Goal: Task Accomplishment & Management: Manage account settings

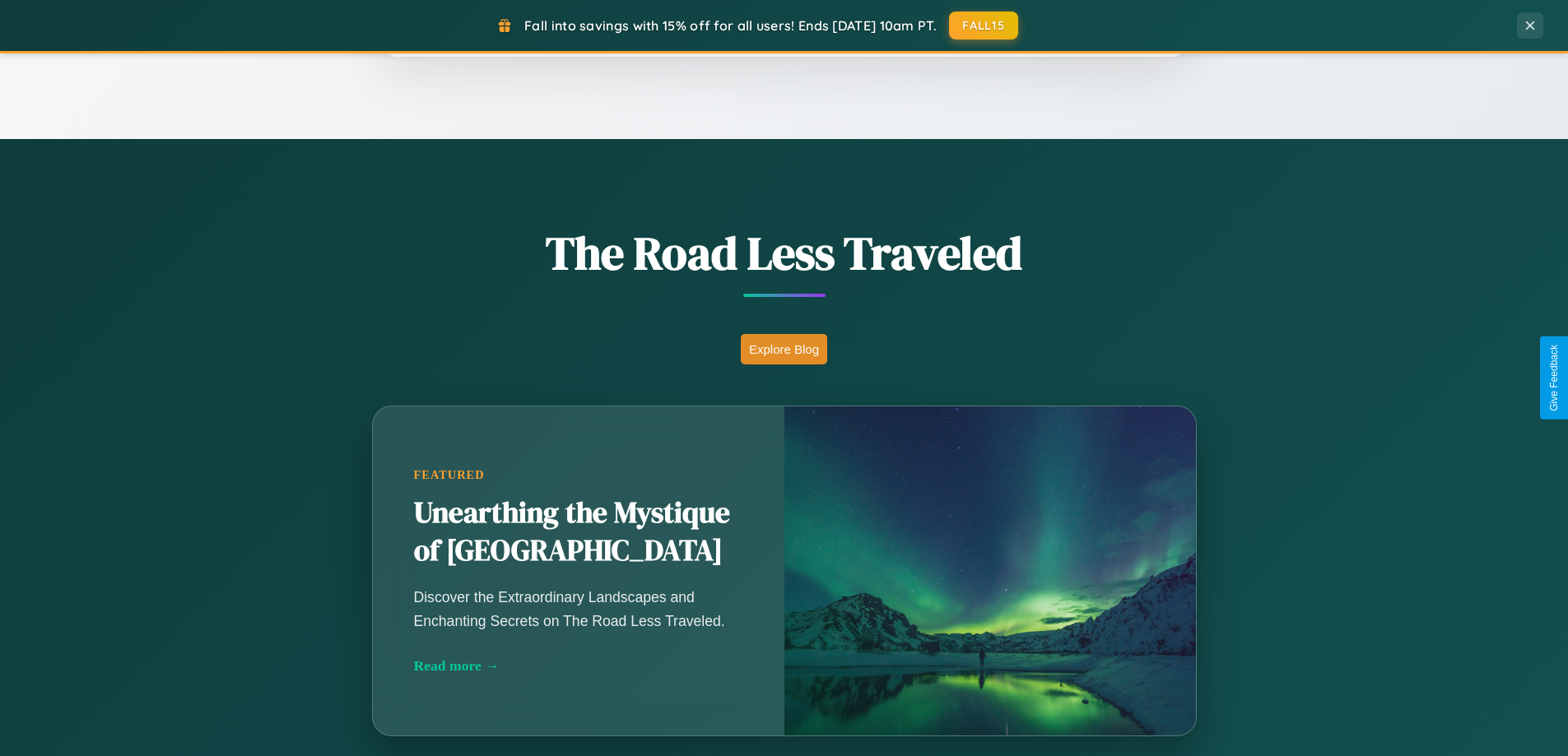
scroll to position [1450, 0]
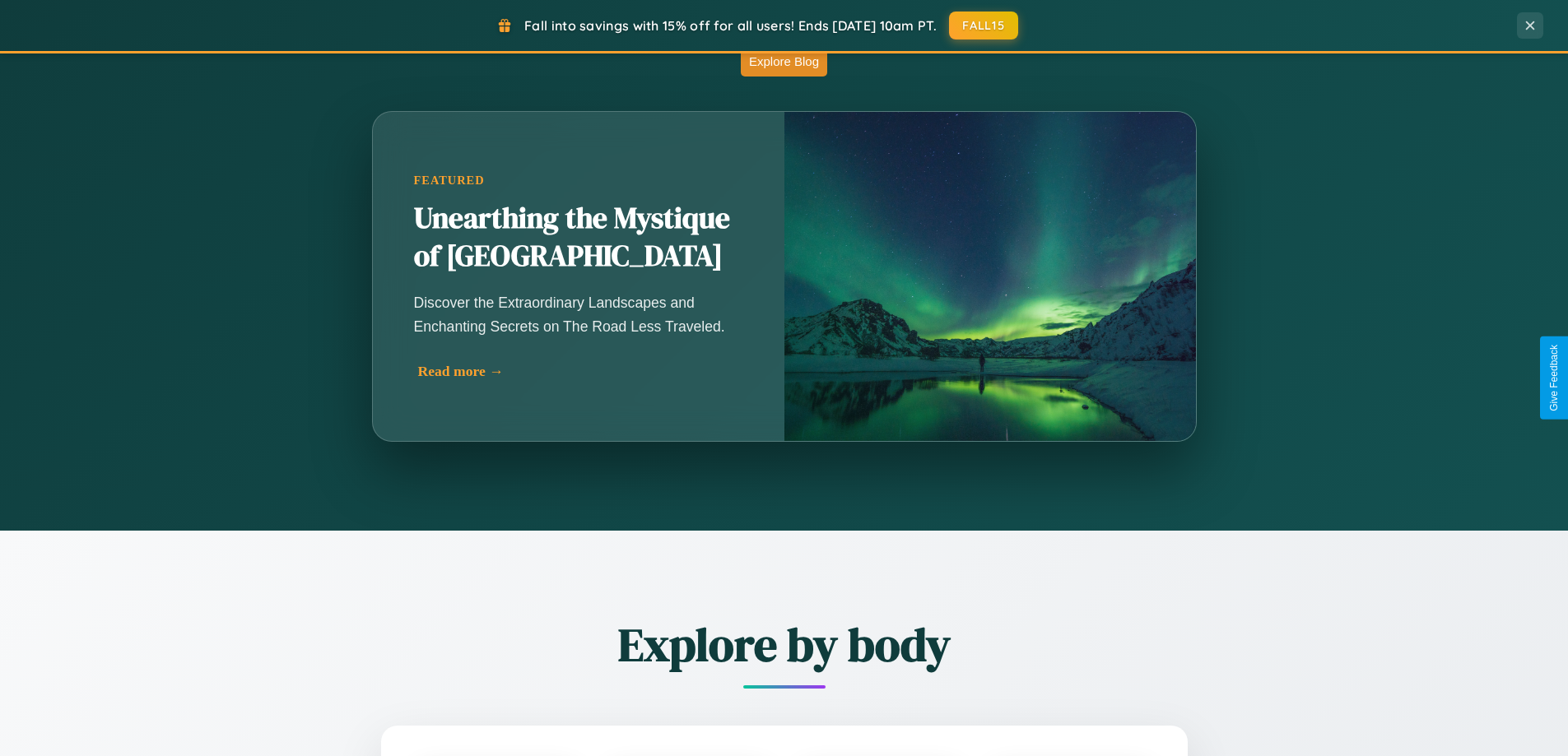
click at [581, 372] on div "Read more →" at bounding box center [582, 371] width 329 height 17
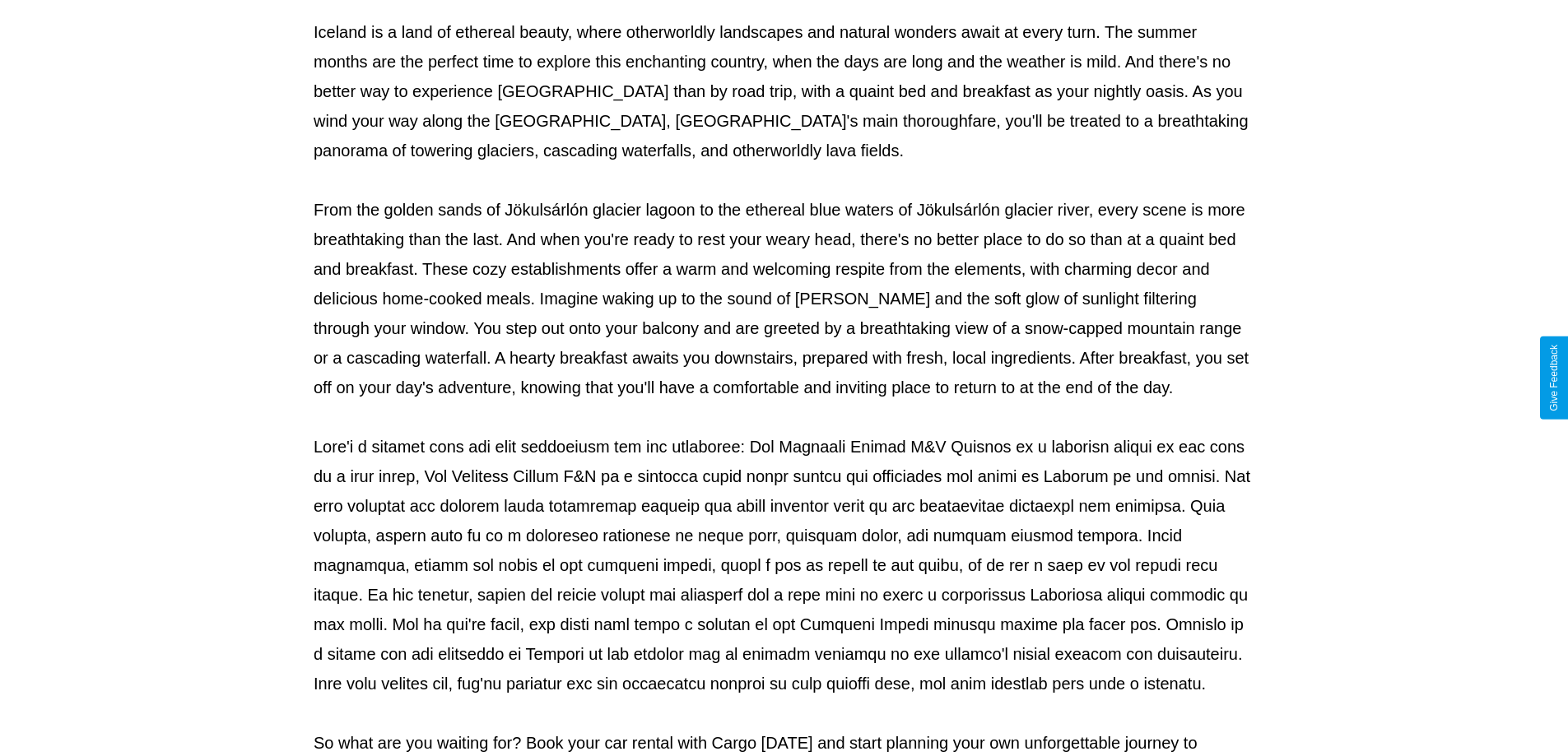
scroll to position [533, 0]
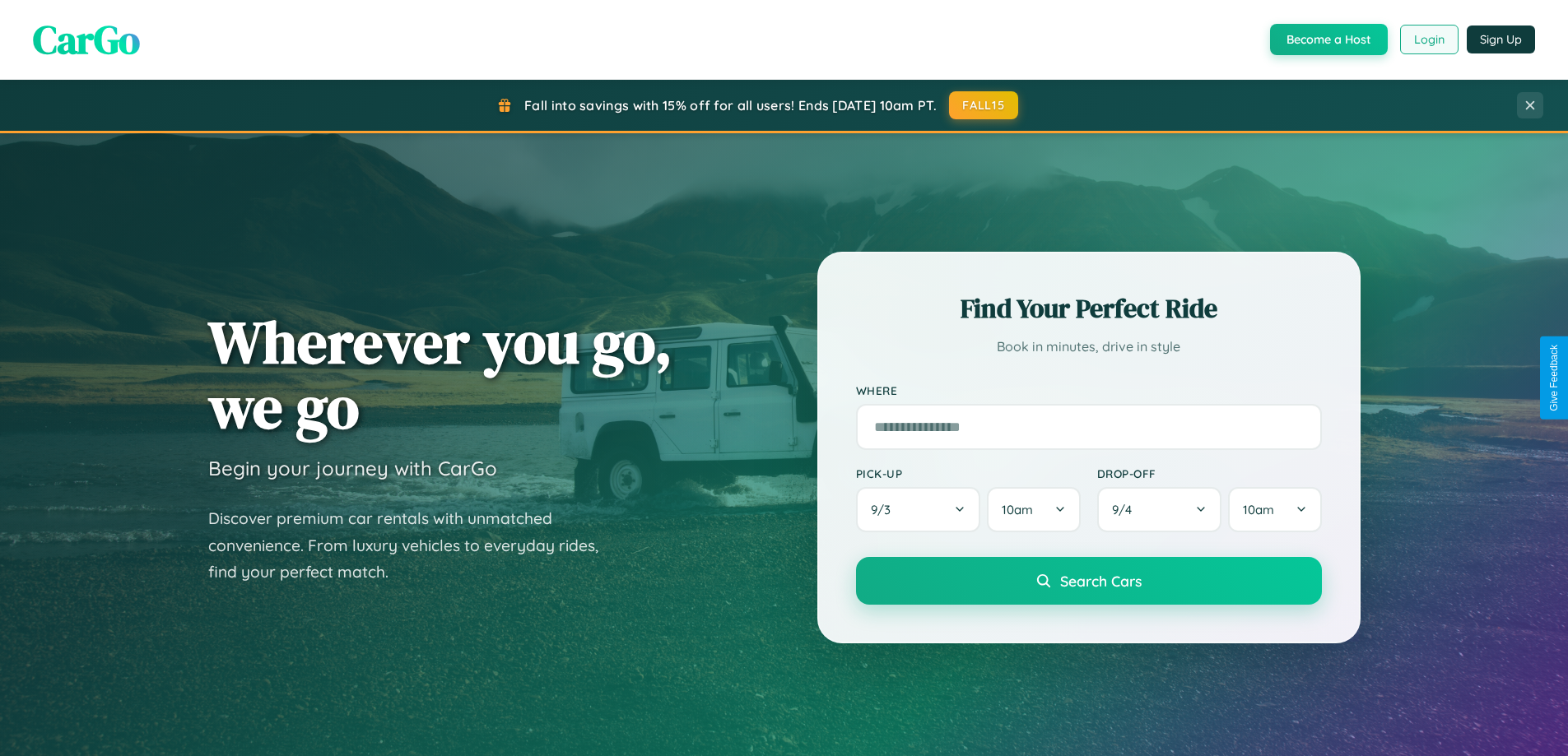
click at [1429, 40] on button "Login" at bounding box center [1430, 40] width 58 height 30
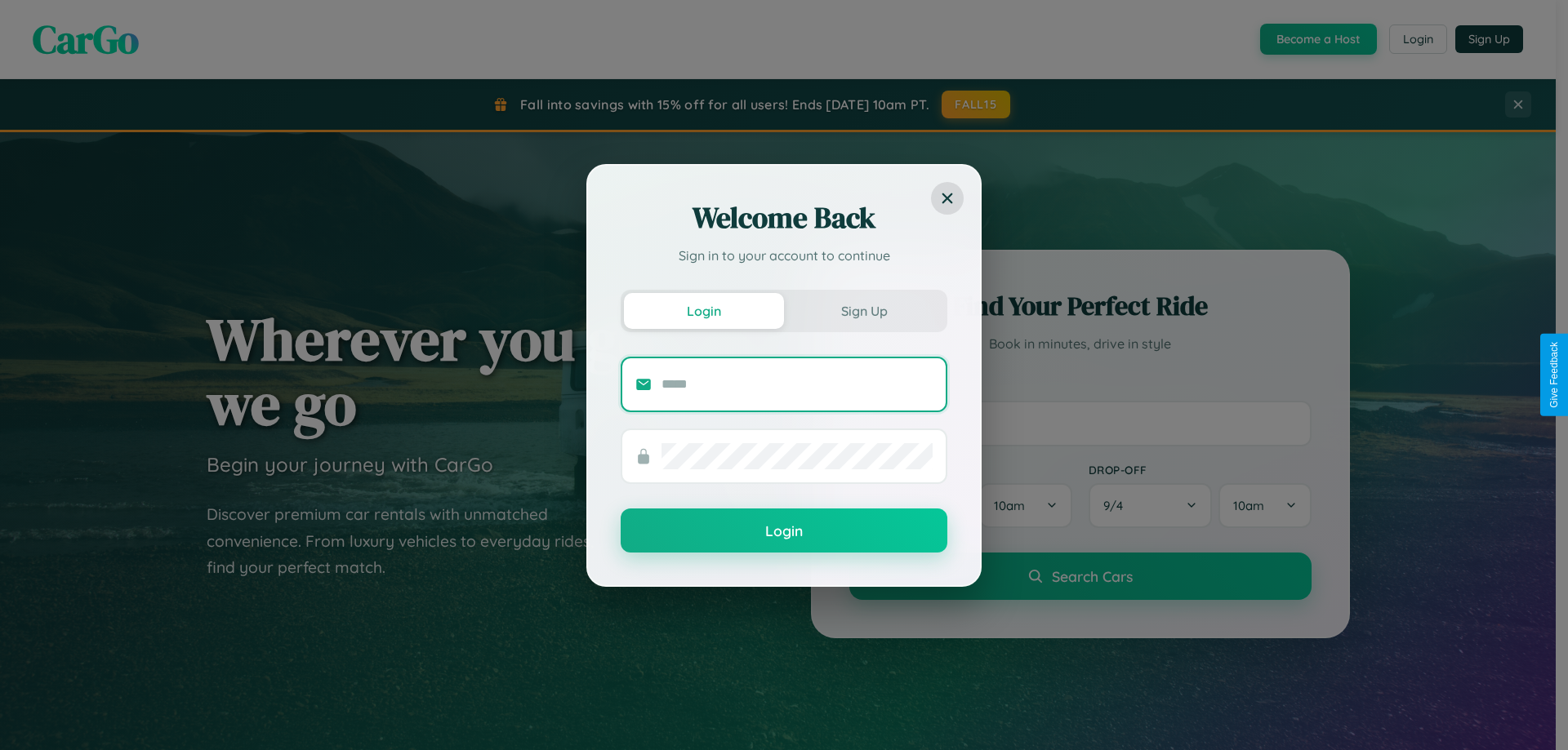
click at [797, 383] on input "text" at bounding box center [797, 384] width 271 height 26
type input "**********"
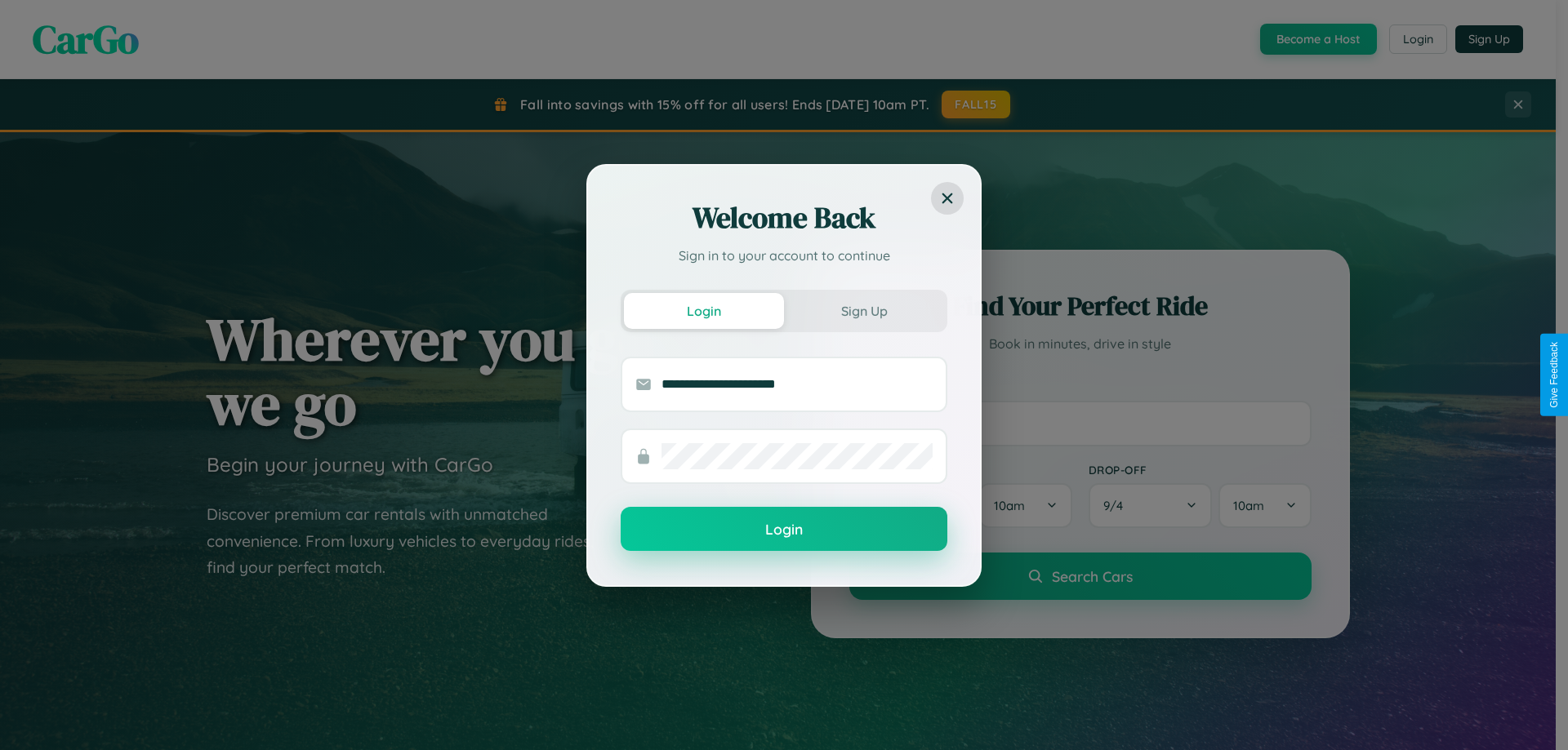
click at [784, 529] on button "Login" at bounding box center [784, 528] width 327 height 44
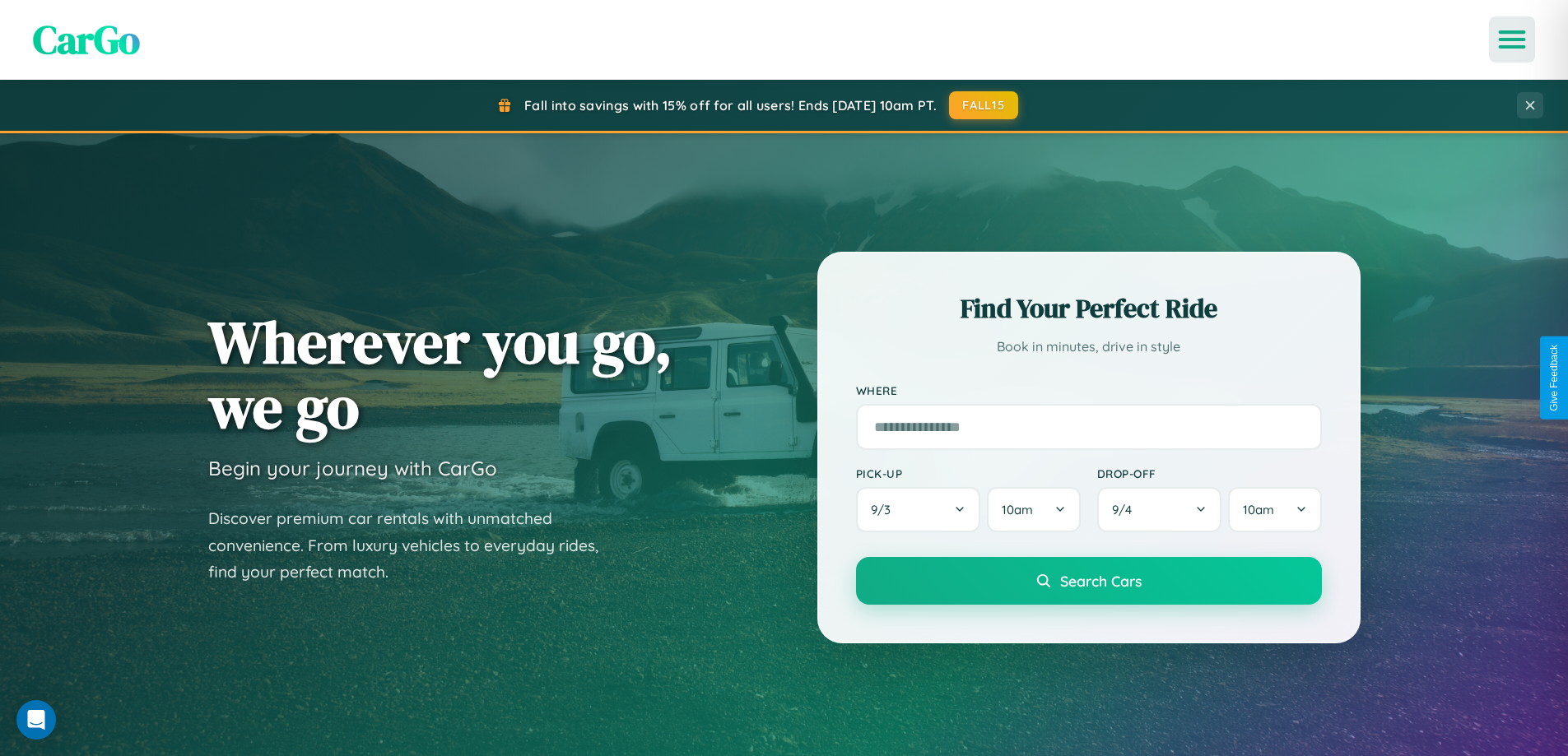
click at [1513, 40] on icon "Open menu" at bounding box center [1513, 39] width 24 height 15
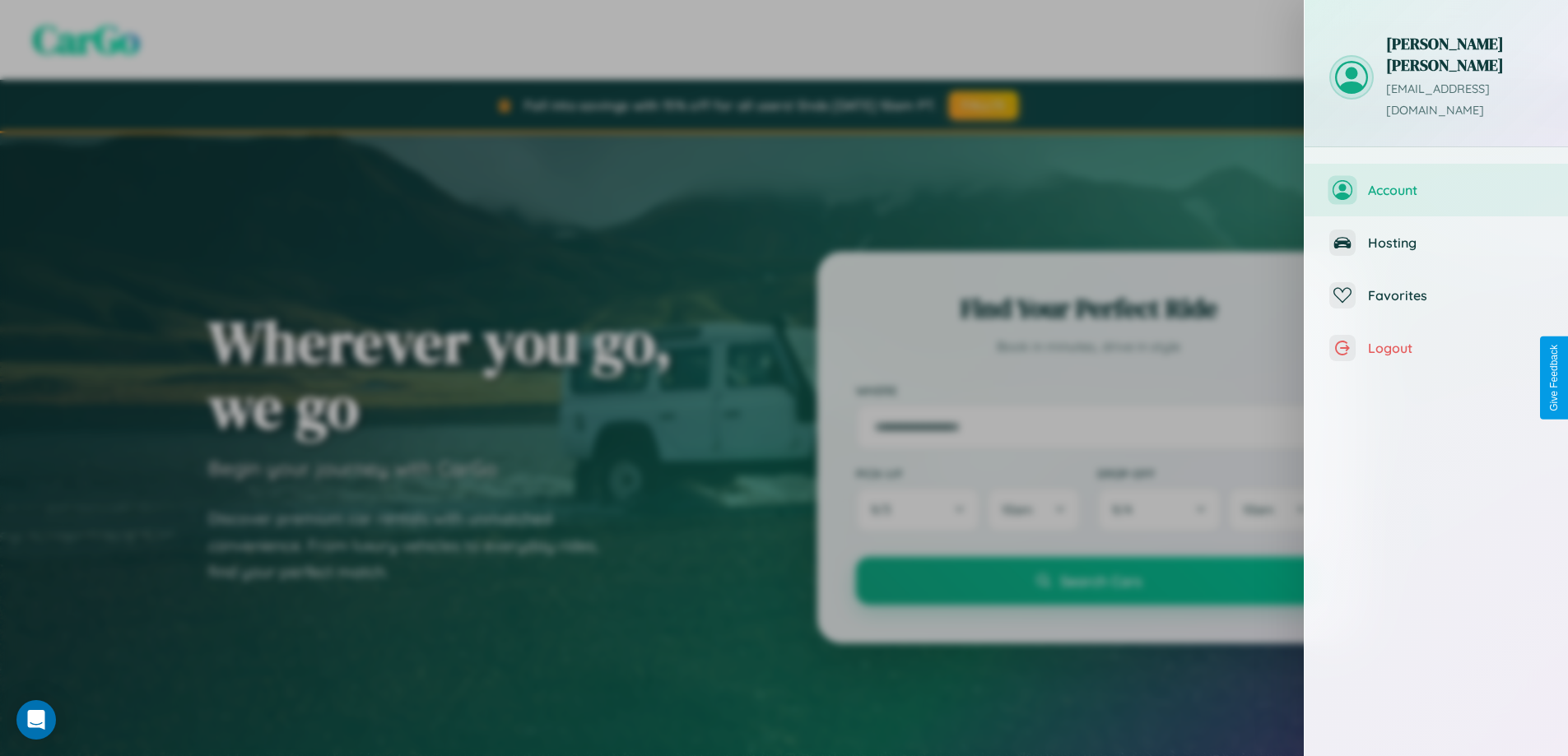
click at [1437, 182] on span "Account" at bounding box center [1455, 190] width 175 height 17
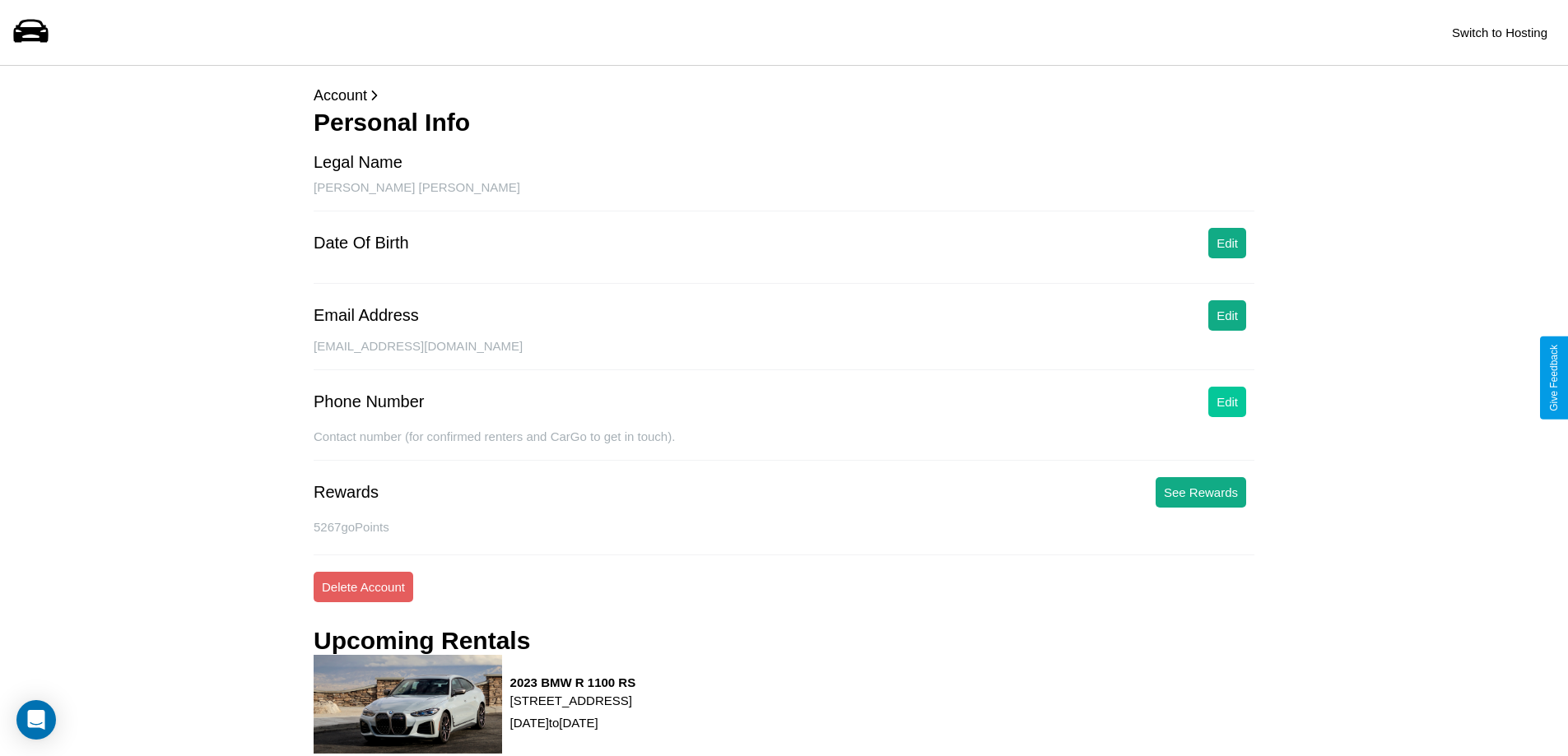
click at [1228, 401] on button "Edit" at bounding box center [1228, 401] width 38 height 31
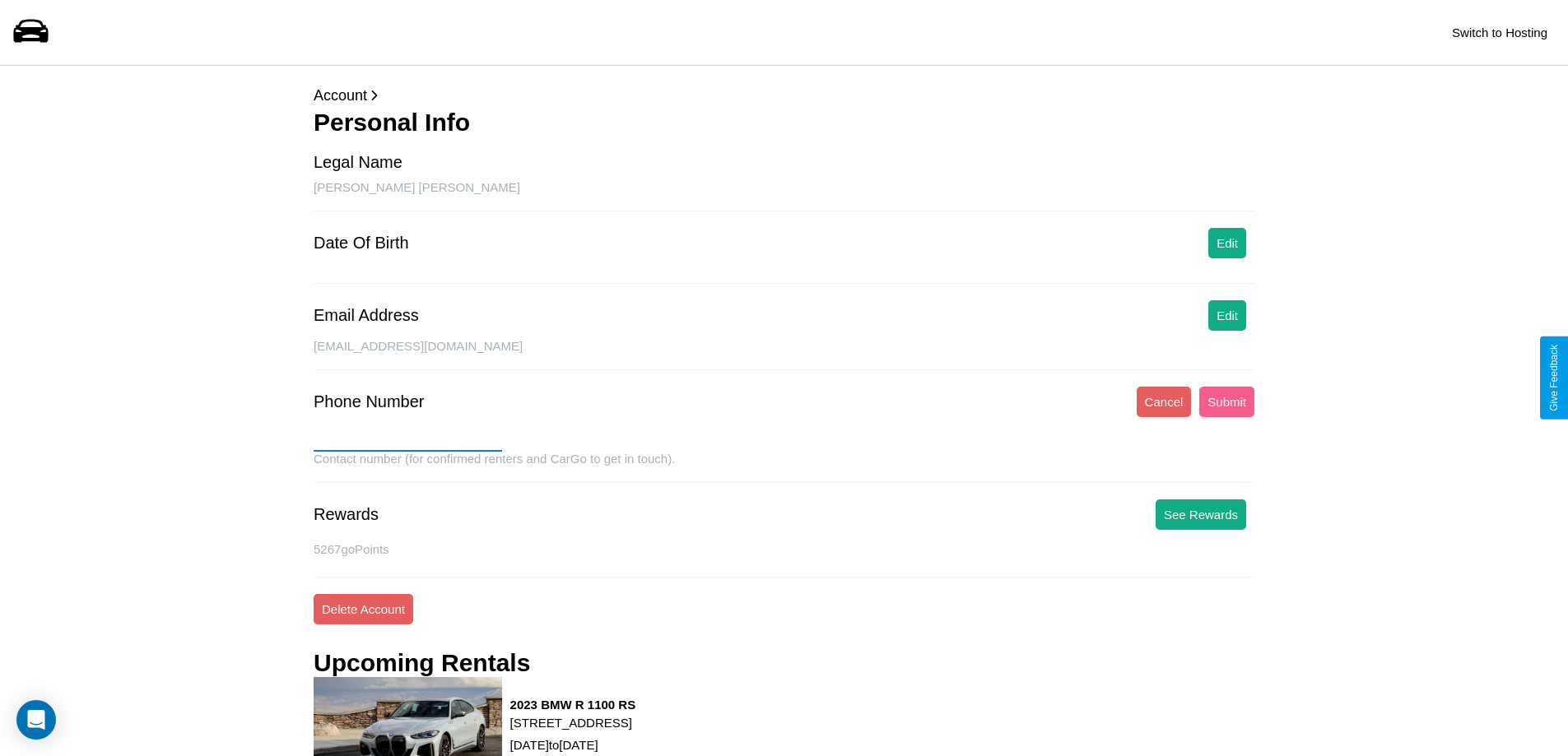
click at [407, 439] on input "text" at bounding box center [407, 439] width 189 height 27
type input "**********"
click at [1227, 401] on button "Submit" at bounding box center [1227, 401] width 55 height 31
